Goal: Navigation & Orientation: Find specific page/section

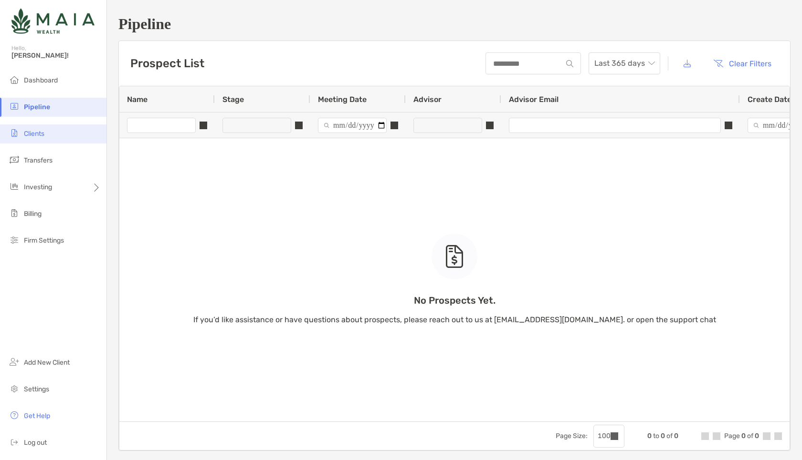
click at [66, 134] on li "Clients" at bounding box center [53, 134] width 106 height 19
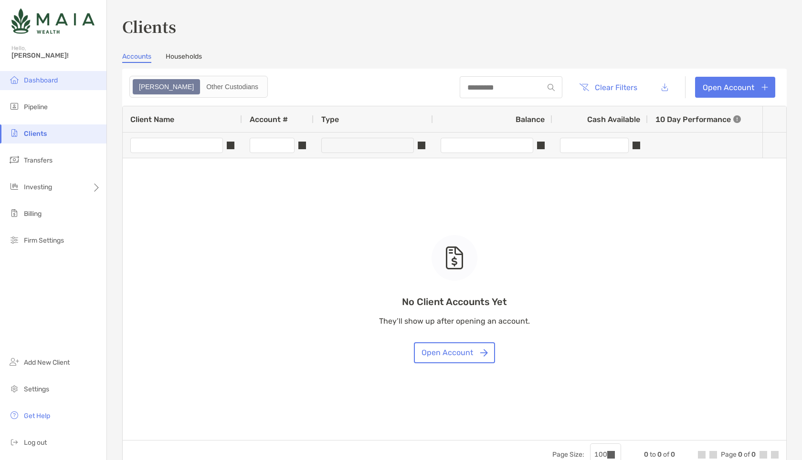
click at [46, 88] on li "Dashboard" at bounding box center [53, 80] width 106 height 19
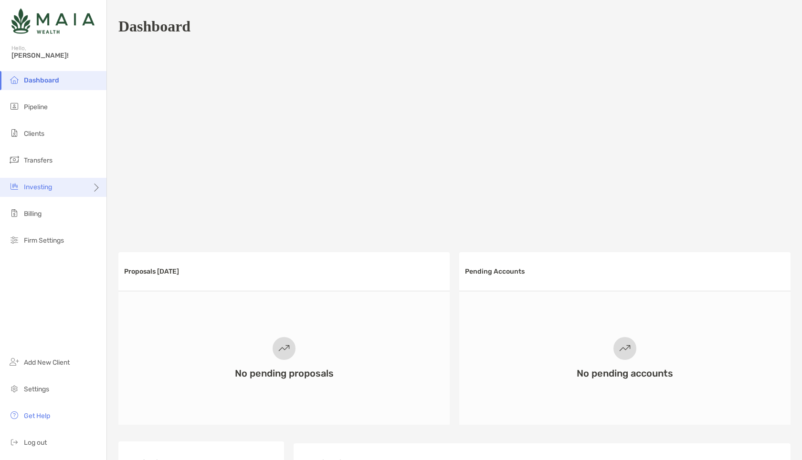
click at [79, 192] on div "Investing" at bounding box center [53, 187] width 106 height 19
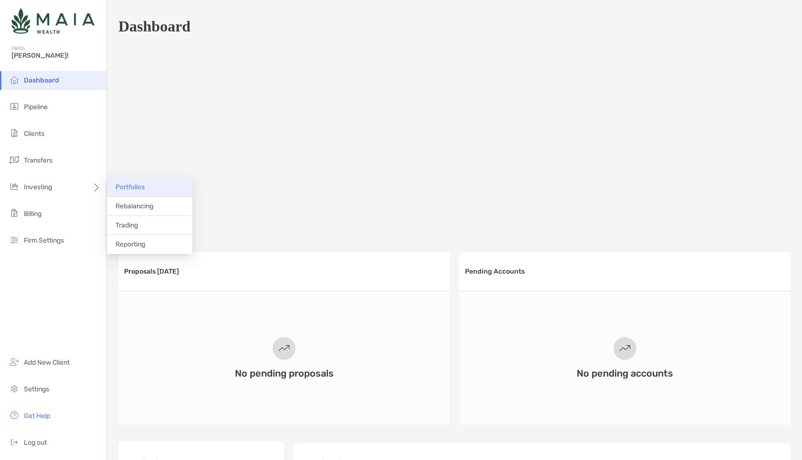
click at [138, 181] on li "Portfolios" at bounding box center [149, 187] width 85 height 19
